Goal: Information Seeking & Learning: Learn about a topic

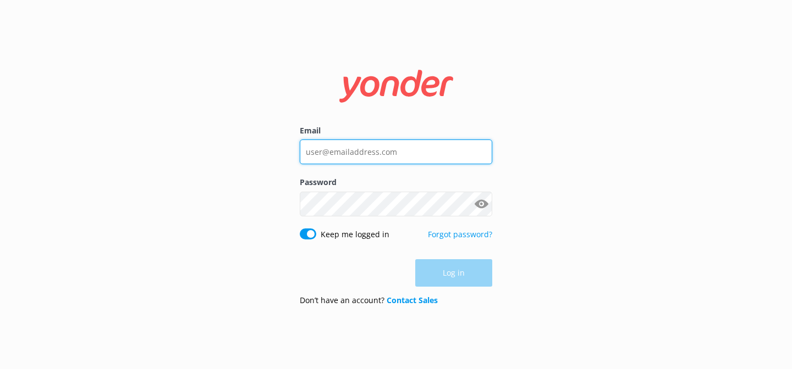
type input "sky@flyapexair.com"
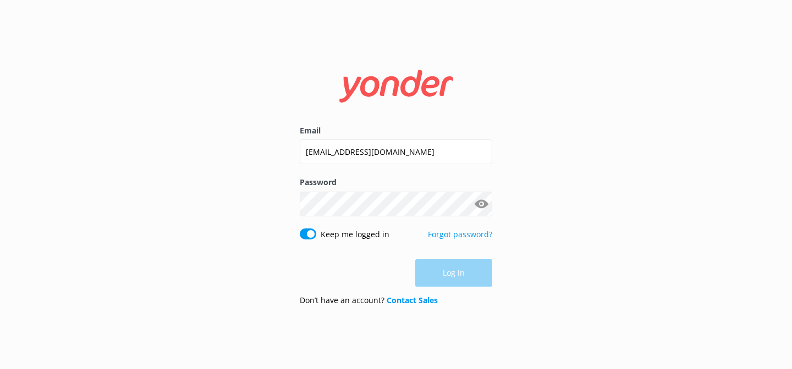
click at [438, 268] on div "Log in" at bounding box center [396, 272] width 192 height 27
click at [438, 268] on button "Log in" at bounding box center [453, 273] width 77 height 27
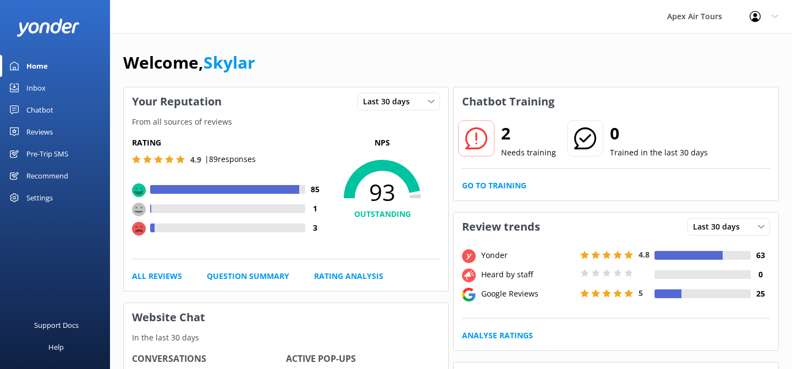
click at [42, 107] on div "Chatbot" at bounding box center [39, 110] width 27 height 22
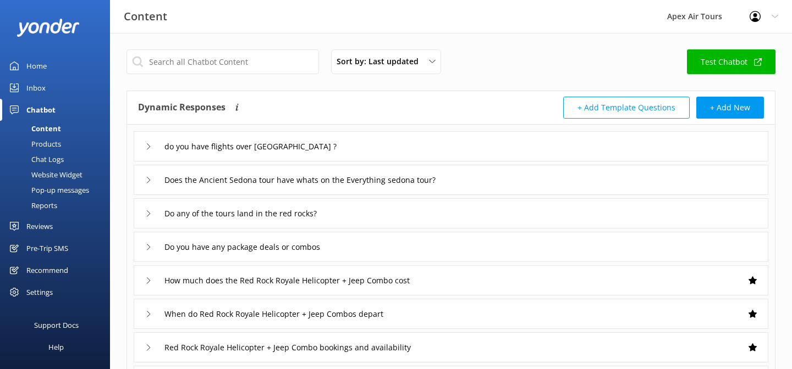
click at [40, 158] on div "Chat Logs" at bounding box center [35, 159] width 57 height 15
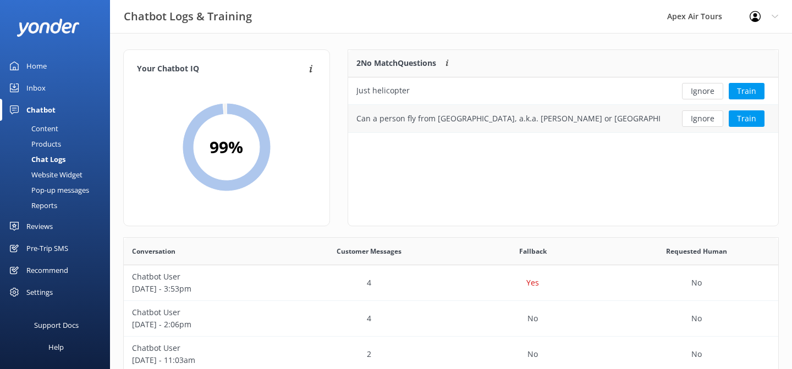
scroll to position [385, 654]
click at [709, 91] on button "Ignore" at bounding box center [702, 91] width 41 height 16
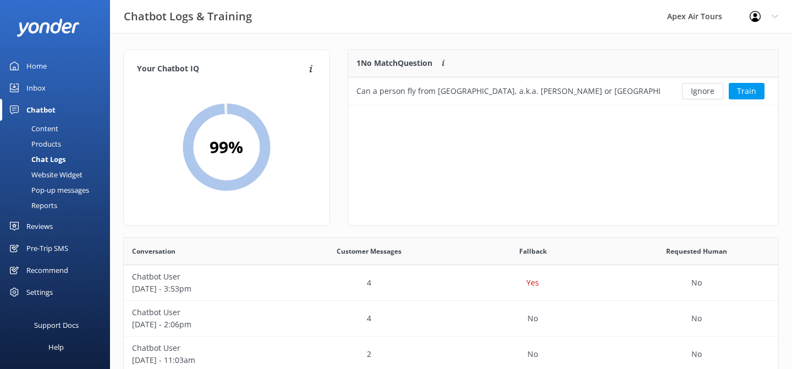
scroll to position [56, 430]
click at [41, 225] on div "Reviews" at bounding box center [39, 226] width 26 height 22
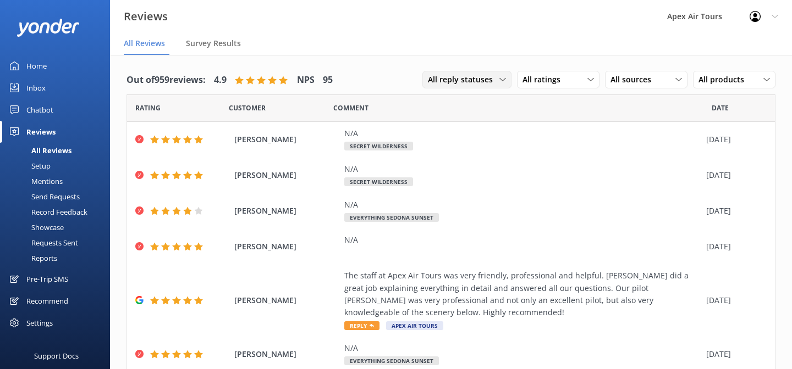
click at [504, 87] on div "All reply statuses All reply statuses Needs a reply Does not need reply" at bounding box center [466, 80] width 89 height 18
click at [636, 81] on span "All sources" at bounding box center [633, 80] width 47 height 12
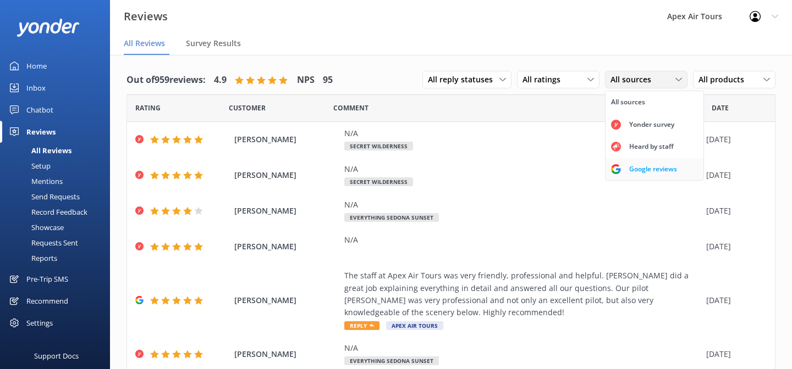
click at [635, 169] on div "Google reviews" at bounding box center [653, 169] width 64 height 11
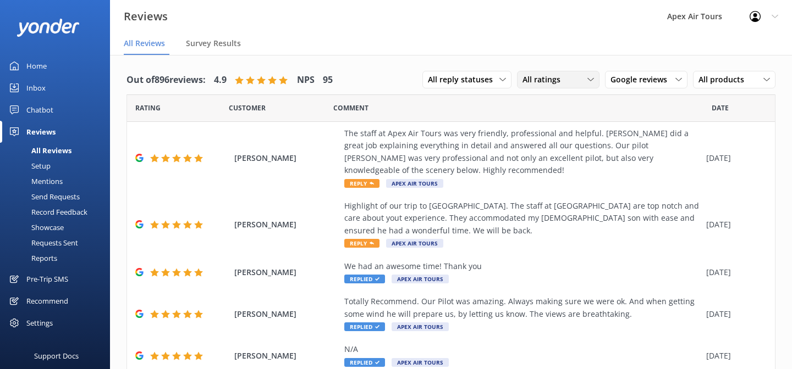
click at [582, 80] on div "All ratings" at bounding box center [557, 80] width 77 height 12
click at [570, 103] on link "All ratings" at bounding box center [566, 102] width 98 height 22
click at [653, 80] on span "Google reviews" at bounding box center [641, 80] width 63 height 12
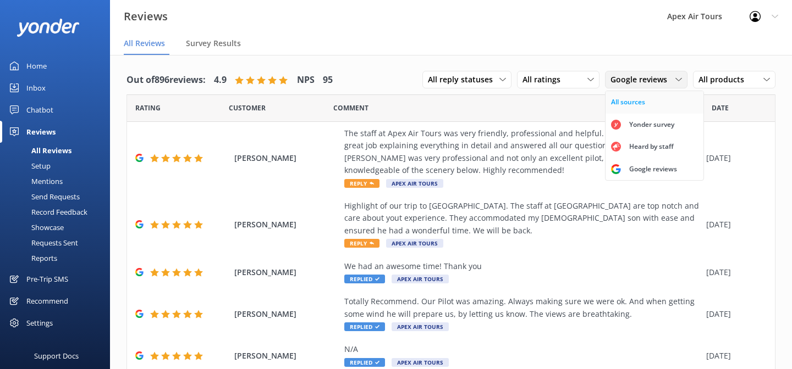
click at [633, 108] on link "All sources" at bounding box center [654, 102] width 98 height 22
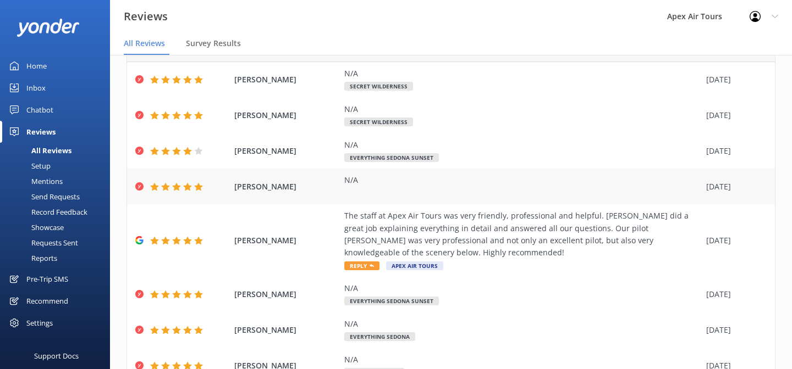
scroll to position [207, 0]
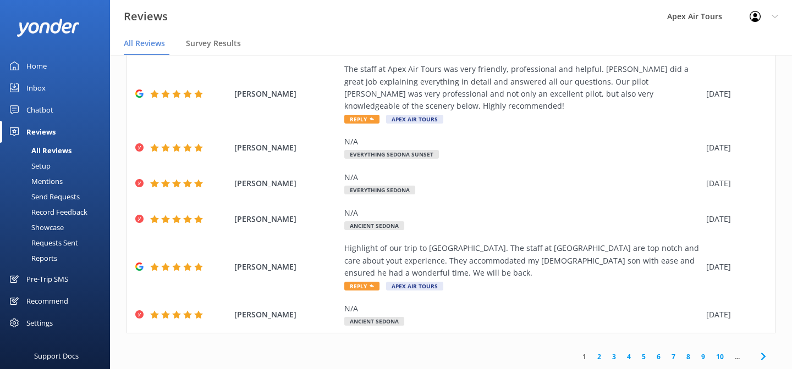
click at [716, 355] on link "10" at bounding box center [719, 357] width 19 height 10
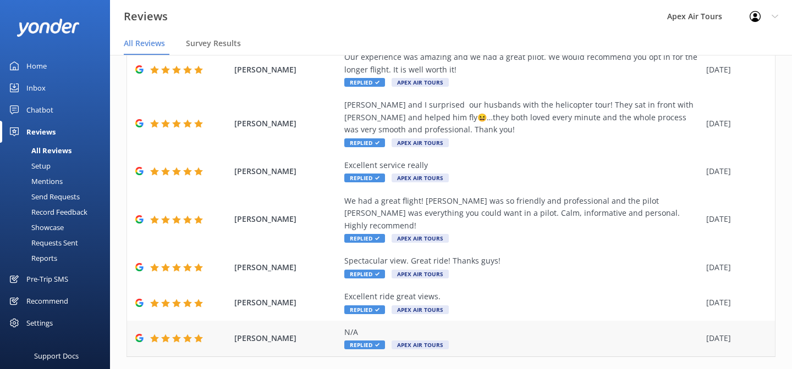
scroll to position [256, 0]
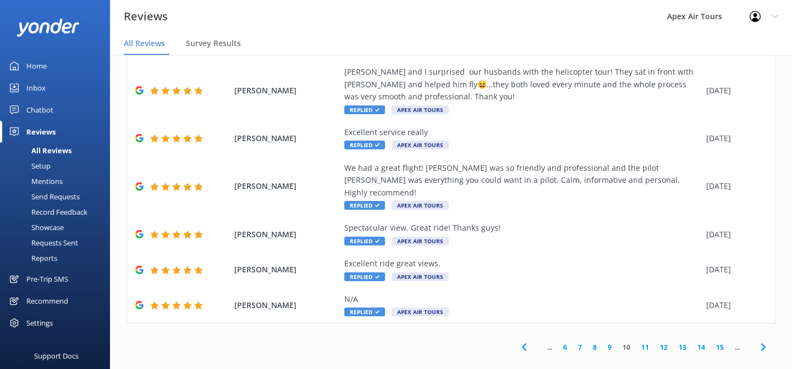
click at [567, 342] on link "6" at bounding box center [564, 347] width 15 height 10
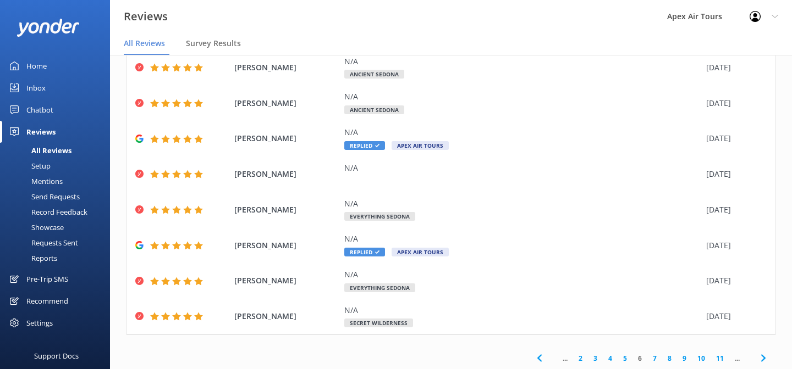
scroll to position [145, 0]
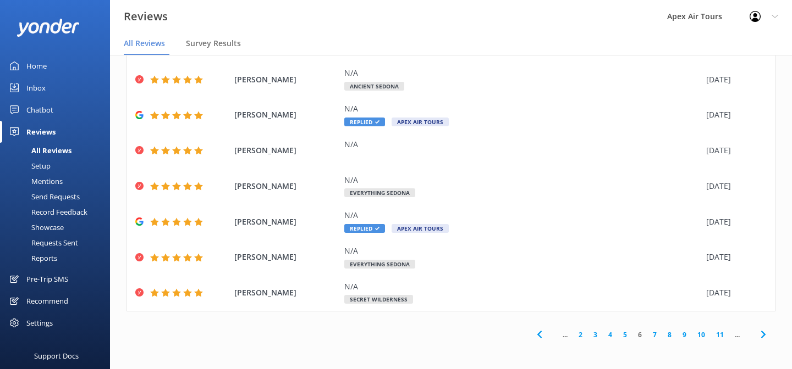
click at [651, 336] on link "7" at bounding box center [654, 335] width 15 height 10
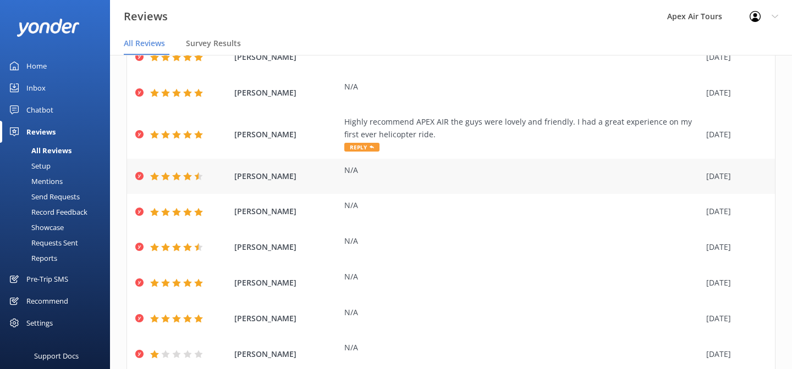
scroll to position [157, 0]
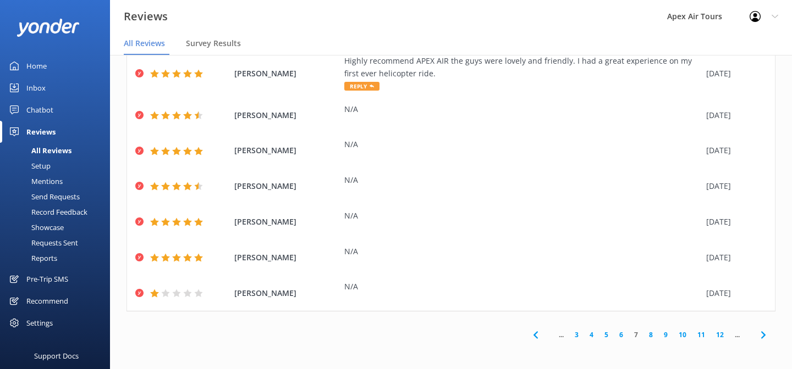
click at [647, 330] on link "8" at bounding box center [650, 335] width 15 height 10
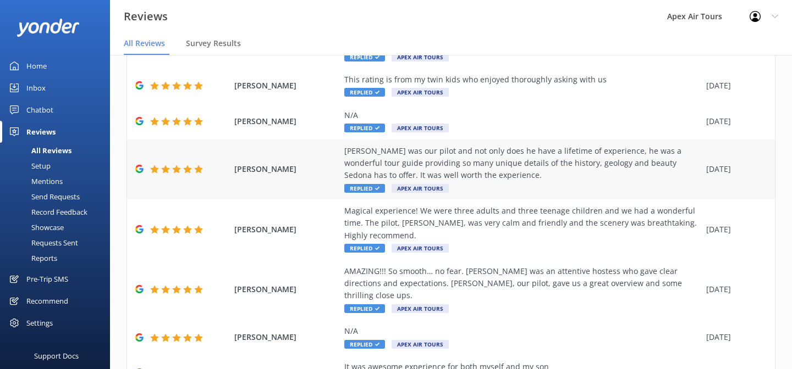
scroll to position [219, 0]
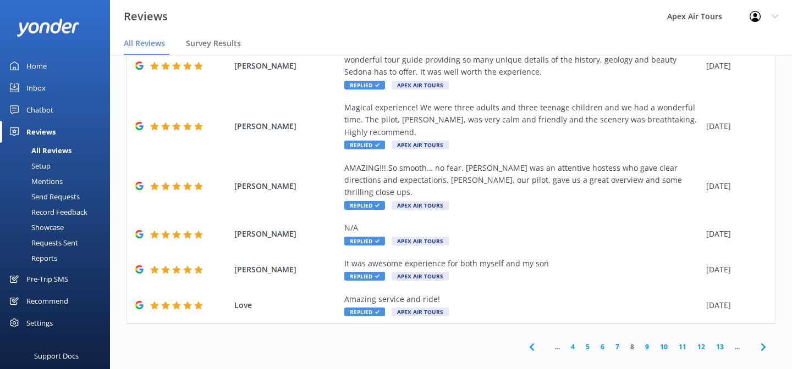
click at [618, 342] on link "7" at bounding box center [617, 347] width 15 height 10
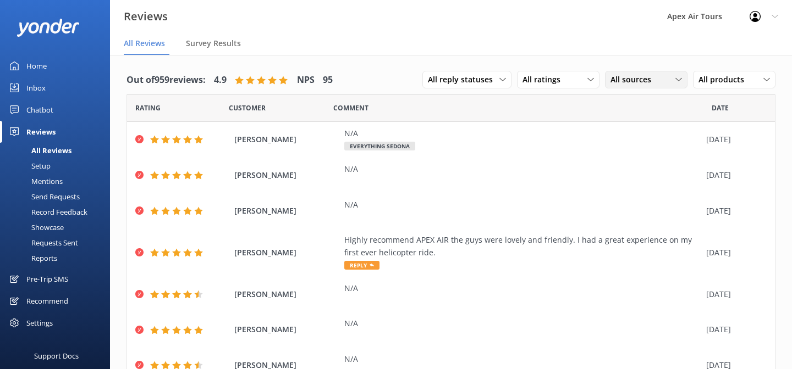
click at [662, 85] on div "All sources" at bounding box center [645, 80] width 77 height 12
click at [642, 168] on div "Google reviews" at bounding box center [653, 169] width 64 height 11
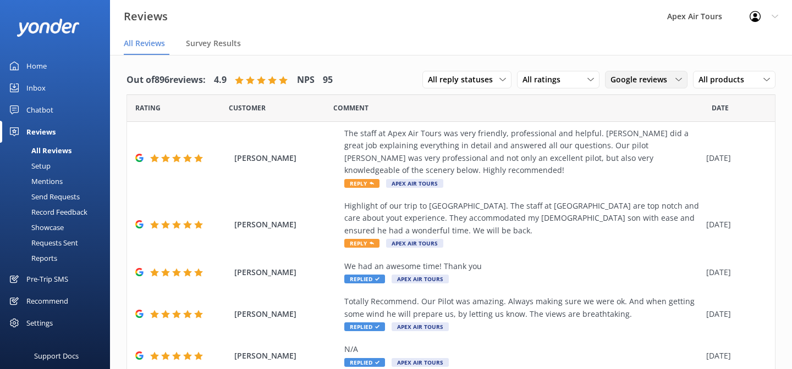
click at [627, 86] on span "Google reviews" at bounding box center [641, 80] width 63 height 12
click at [627, 99] on div "All sources" at bounding box center [628, 102] width 34 height 11
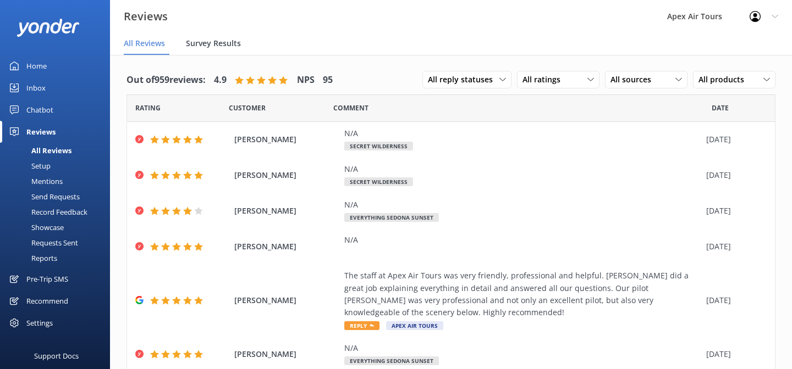
click at [235, 41] on span "Survey Results" at bounding box center [213, 43] width 55 height 11
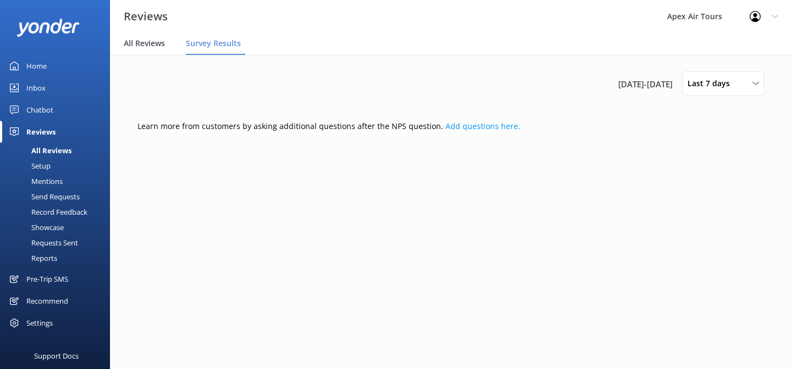
click at [145, 45] on span "All Reviews" at bounding box center [144, 43] width 41 height 11
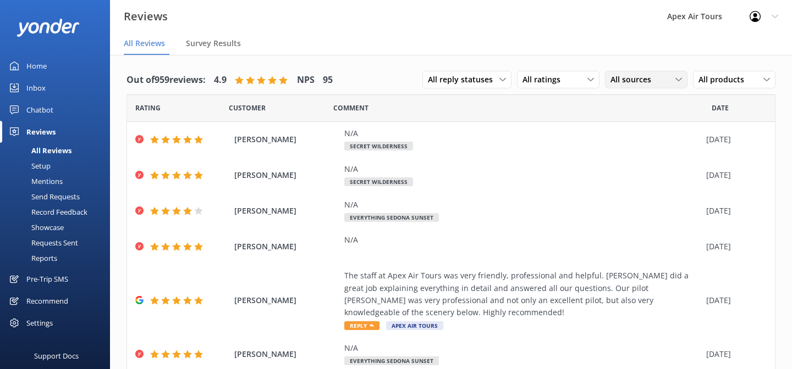
click at [654, 76] on span "All sources" at bounding box center [633, 80] width 47 height 12
click at [654, 128] on div "Yonder survey" at bounding box center [652, 124] width 62 height 11
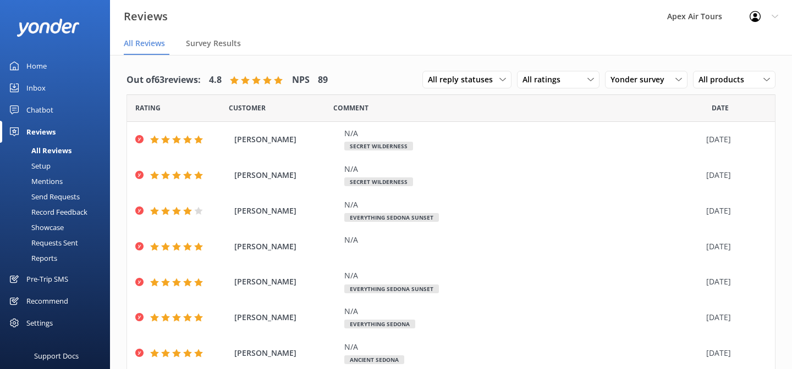
click at [47, 183] on div "Mentions" at bounding box center [35, 181] width 56 height 15
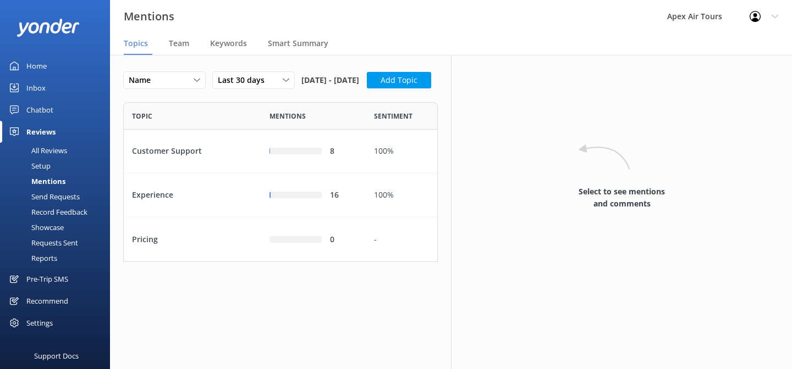
scroll to position [160, 314]
click at [183, 46] on span "Team" at bounding box center [179, 43] width 20 height 11
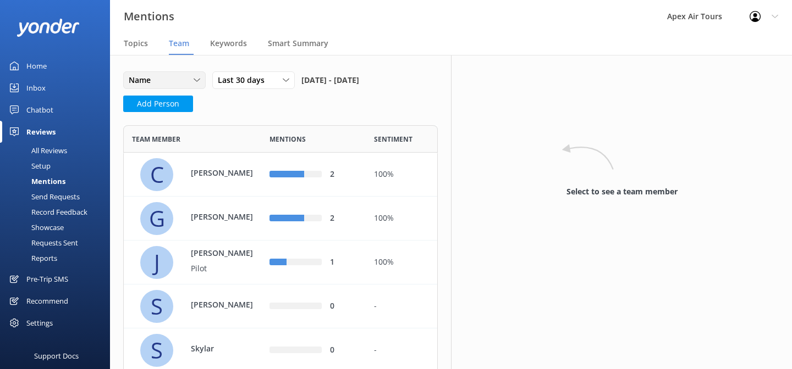
click at [196, 81] on icon at bounding box center [197, 80] width 7 height 7
click at [300, 48] on span "Smart Summary" at bounding box center [298, 43] width 60 height 11
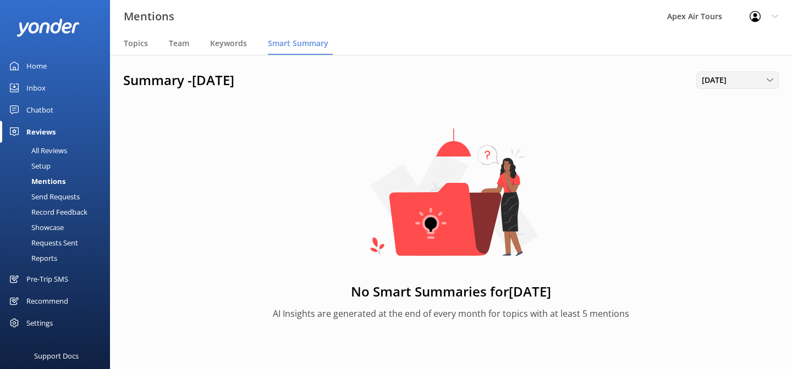
click at [743, 77] on div "[DATE]" at bounding box center [737, 80] width 77 height 12
click at [727, 80] on span "[DATE]" at bounding box center [716, 80] width 31 height 12
click at [172, 43] on span "Team" at bounding box center [179, 43] width 20 height 11
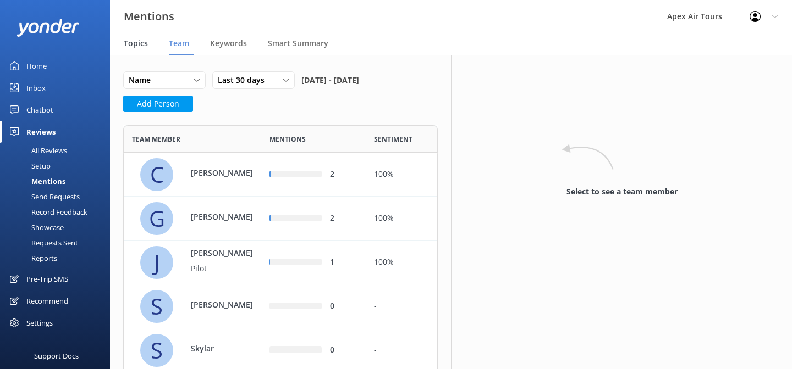
scroll to position [336, 314]
click at [139, 43] on span "Topics" at bounding box center [136, 43] width 24 height 11
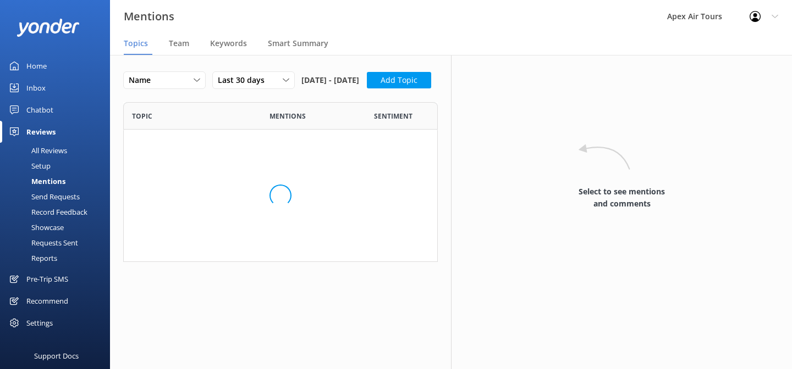
scroll to position [160, 314]
click at [46, 232] on div "Showcase" at bounding box center [35, 227] width 57 height 15
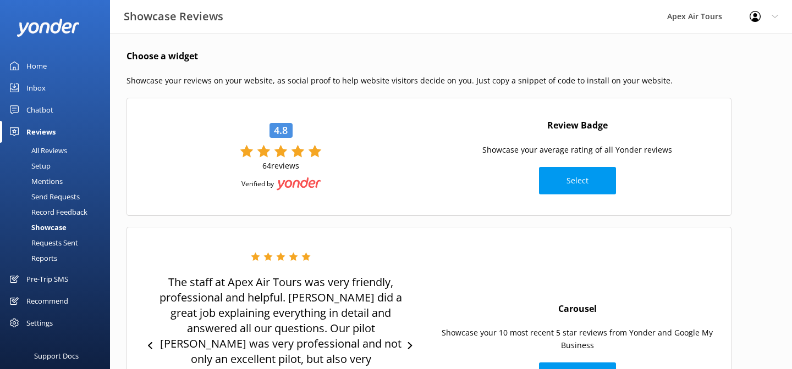
click at [69, 215] on div "Record Feedback" at bounding box center [47, 211] width 81 height 15
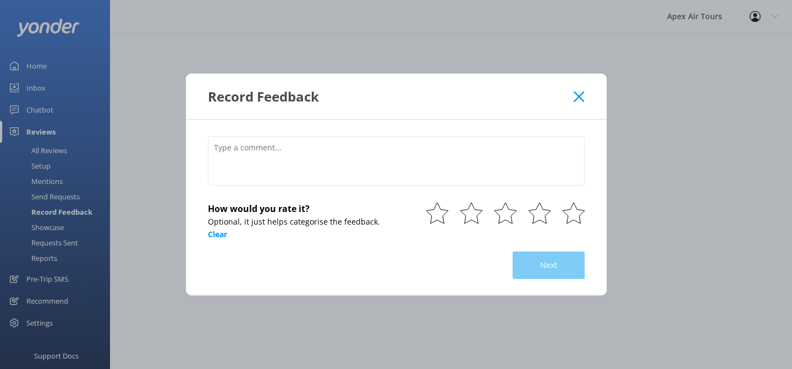
click at [578, 101] on icon at bounding box center [578, 96] width 10 height 11
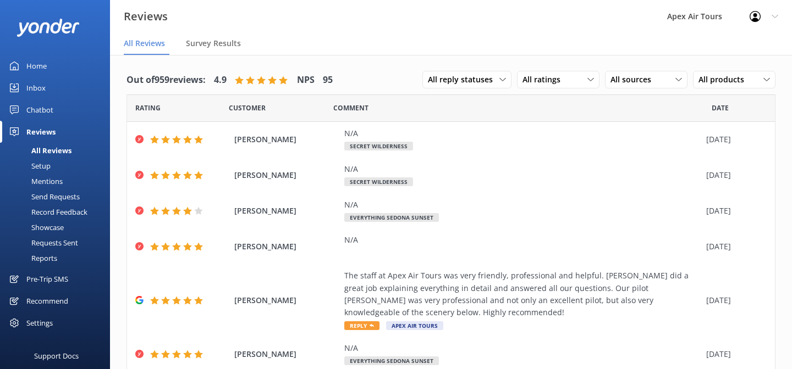
click at [49, 258] on div "Reports" at bounding box center [32, 258] width 51 height 15
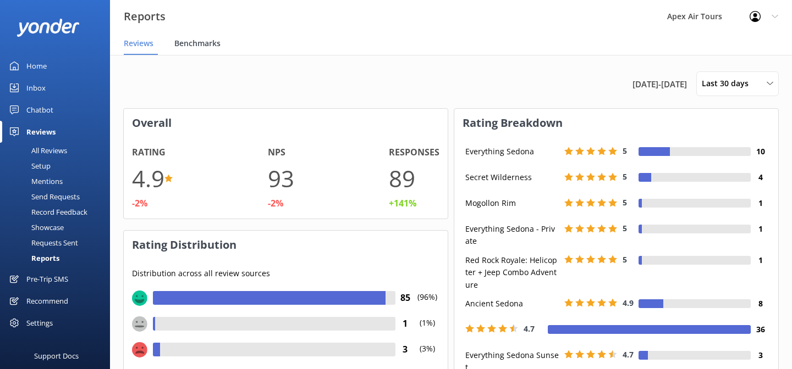
click at [203, 43] on span "Benchmarks" at bounding box center [197, 43] width 46 height 11
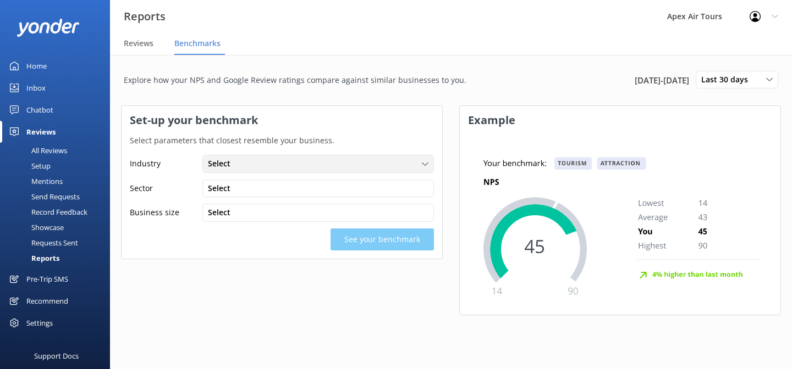
click at [401, 165] on div "Select" at bounding box center [318, 164] width 226 height 12
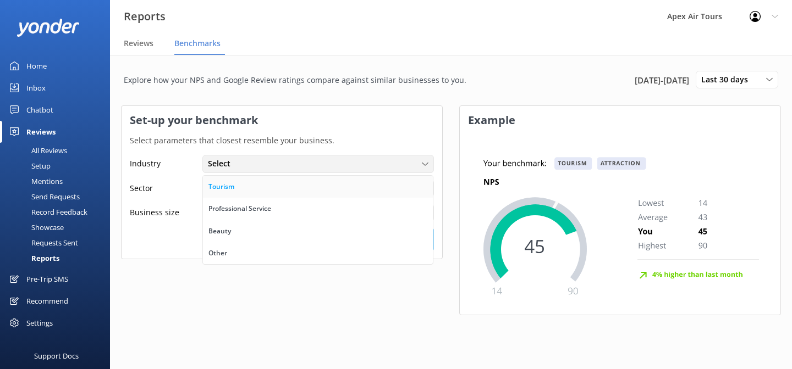
click at [368, 186] on link "Tourism" at bounding box center [318, 187] width 230 height 22
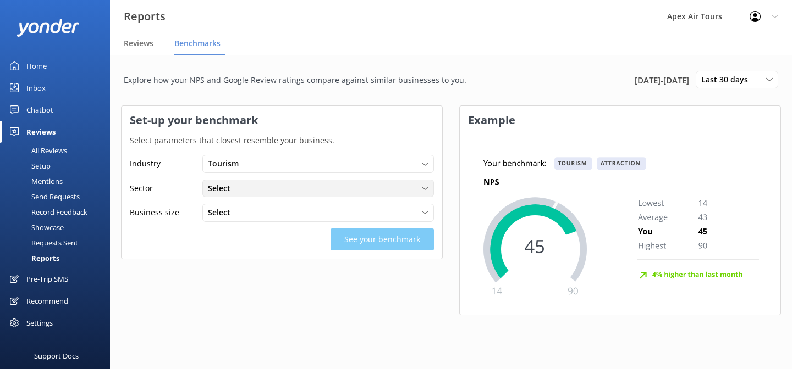
click at [357, 193] on div "Select" at bounding box center [318, 189] width 226 height 12
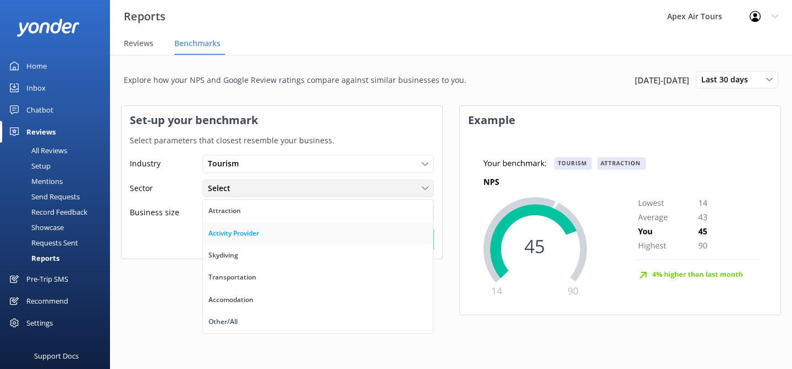
click at [318, 237] on link "Activity Provider" at bounding box center [318, 234] width 230 height 22
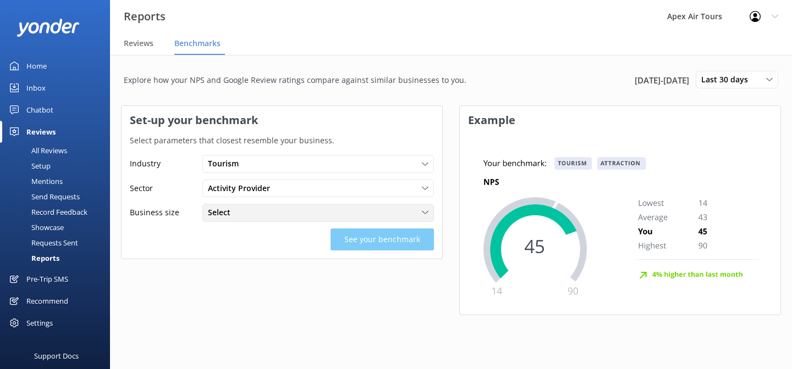
click at [331, 212] on div "Select" at bounding box center [318, 213] width 226 height 12
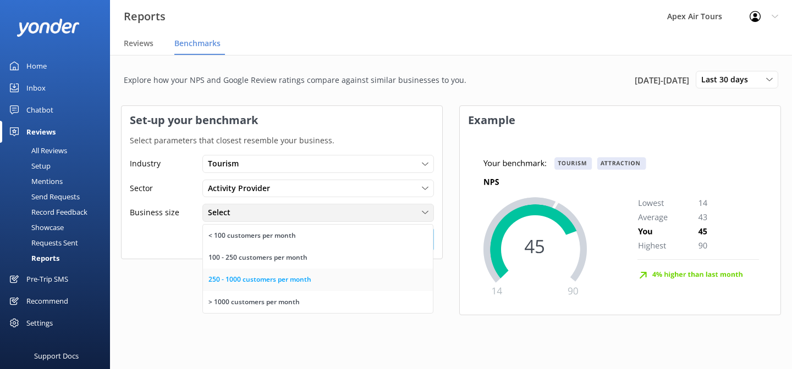
click at [316, 277] on link "250 - 1000 customers per month" at bounding box center [318, 280] width 230 height 22
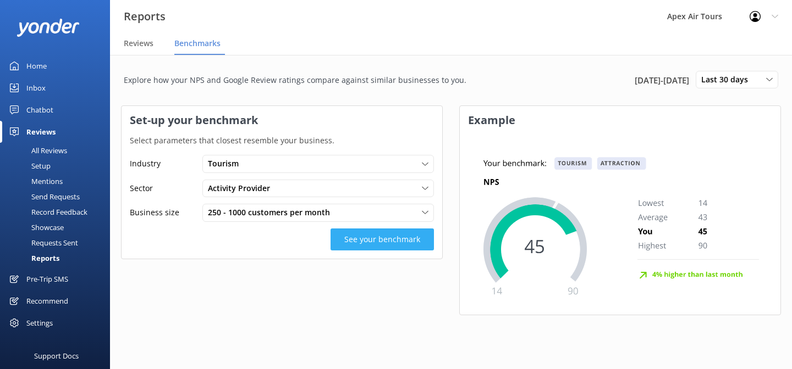
click at [376, 247] on button "See your benchmark" at bounding box center [381, 240] width 103 height 22
click at [399, 246] on button "See your benchmark" at bounding box center [381, 240] width 103 height 22
click at [397, 241] on button "See your benchmark" at bounding box center [381, 240] width 103 height 22
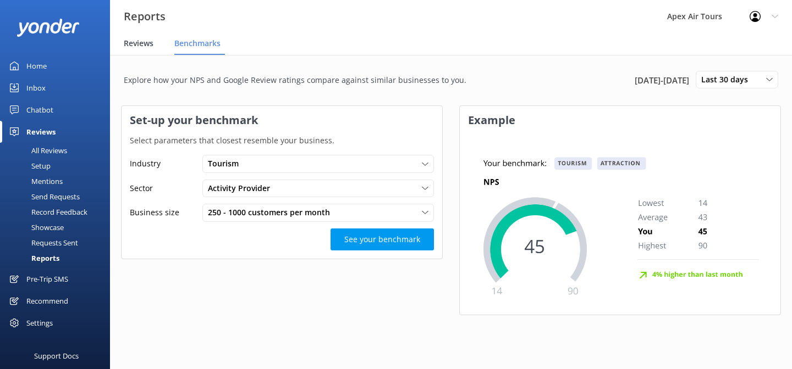
click at [137, 46] on span "Reviews" at bounding box center [139, 43] width 30 height 11
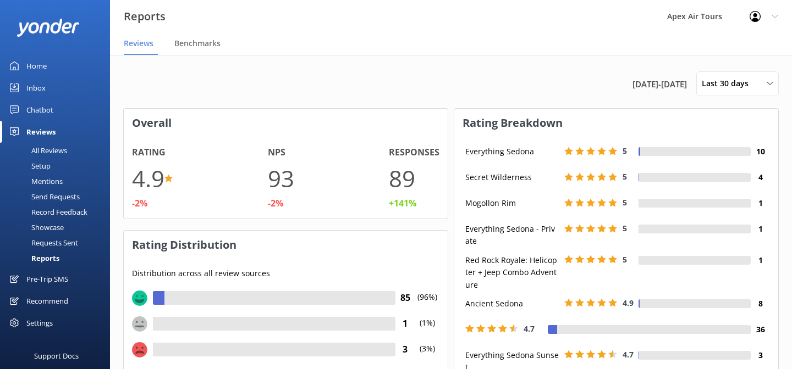
scroll to position [118, 324]
